Goal: Navigation & Orientation: Find specific page/section

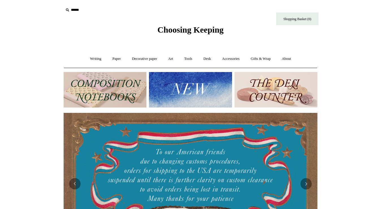
click at [178, 87] on img at bounding box center [190, 89] width 83 height 35
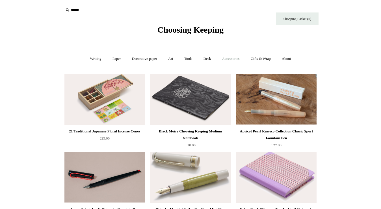
click at [228, 60] on link "Accessories +" at bounding box center [231, 58] width 28 height 15
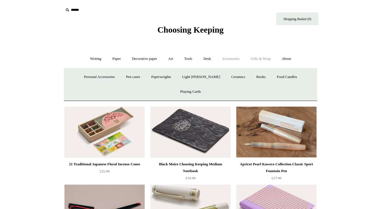
click at [273, 57] on link "Gifts & Wrap +" at bounding box center [261, 58] width 30 height 15
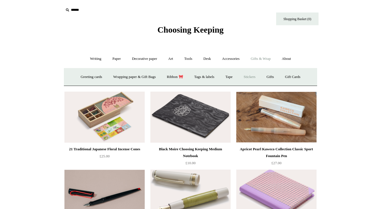
click at [253, 77] on link "Stickers" at bounding box center [250, 76] width 22 height 15
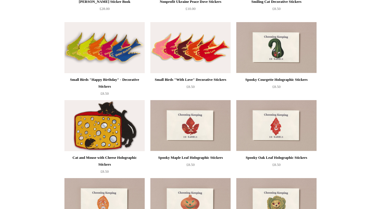
scroll to position [423, 0]
